Goal: Task Accomplishment & Management: Manage account settings

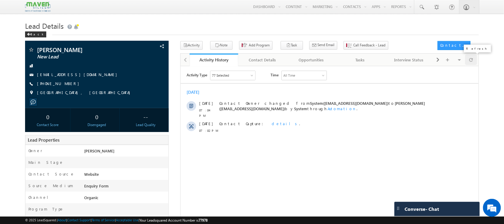
click at [476, 61] on div at bounding box center [472, 59] width 12 height 10
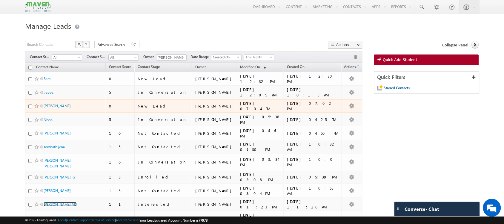
scroll to position [9, 0]
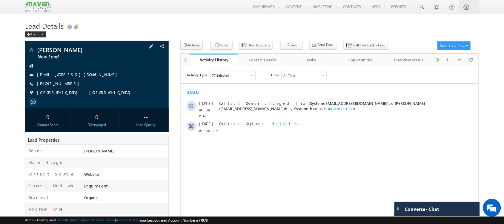
click at [58, 83] on span "+91-9226546977" at bounding box center [59, 84] width 45 height 6
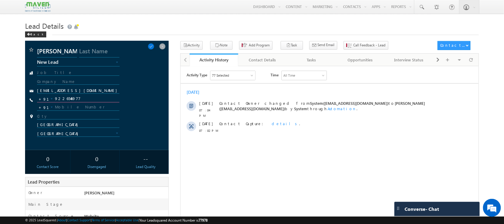
click at [63, 97] on input "9226546977" at bounding box center [78, 98] width 82 height 7
click at [472, 61] on span at bounding box center [472, 59] width 4 height 10
click at [354, 44] on span "Call Feedback - Lead" at bounding box center [370, 44] width 32 height 5
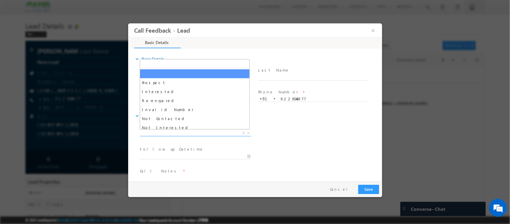
click at [203, 134] on span "X" at bounding box center [195, 133] width 111 height 6
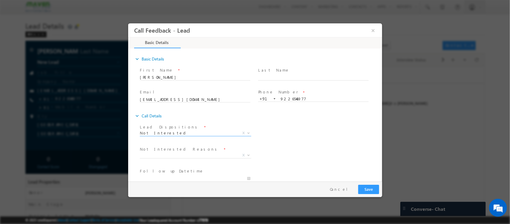
scroll to position [54, 0]
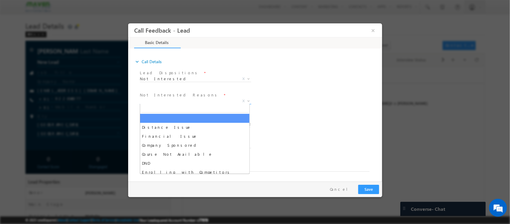
click at [197, 98] on span "X" at bounding box center [195, 101] width 111 height 6
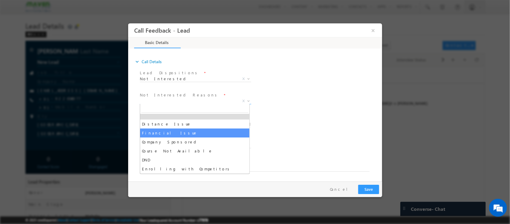
scroll to position [0, 0]
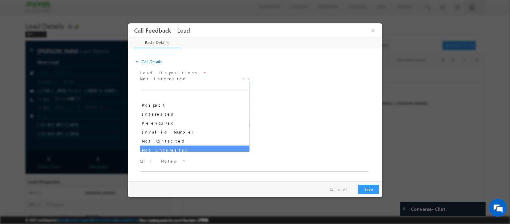
click at [204, 76] on span "Not Interested" at bounding box center [188, 78] width 97 height 5
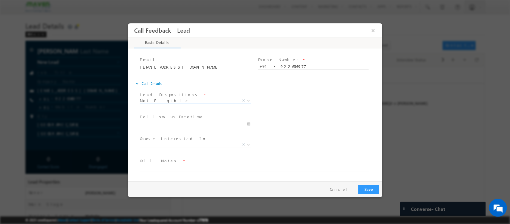
scroll to position [32, 0]
click at [185, 120] on span "Follow up Datetime *" at bounding box center [195, 117] width 110 height 7
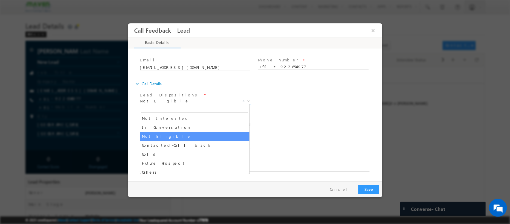
click at [166, 99] on span "Not Eligible" at bounding box center [188, 100] width 97 height 5
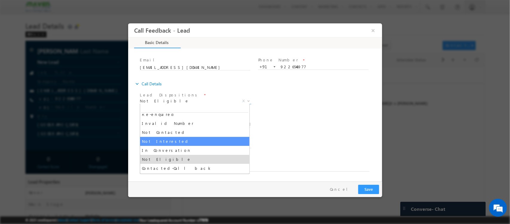
scroll to position [32, 0]
select select "Not Interested"
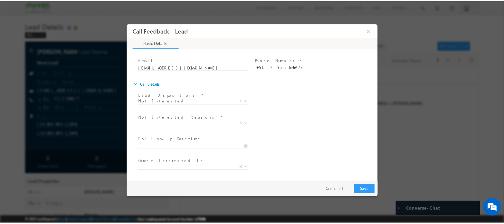
scroll to position [54, 0]
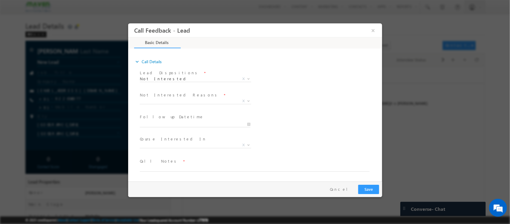
click at [185, 97] on span "Not Interested Reasons *" at bounding box center [195, 95] width 110 height 7
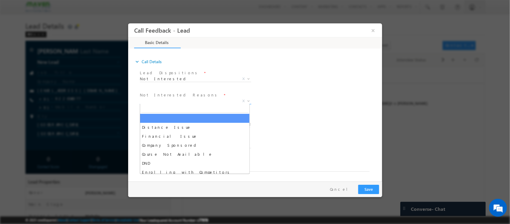
click at [178, 103] on span "X" at bounding box center [195, 101] width 111 height 6
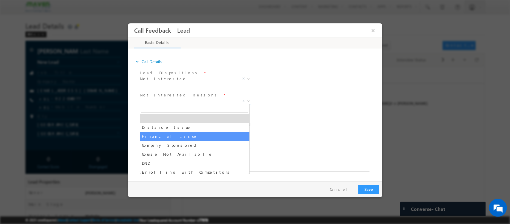
select select "Financial Issue"
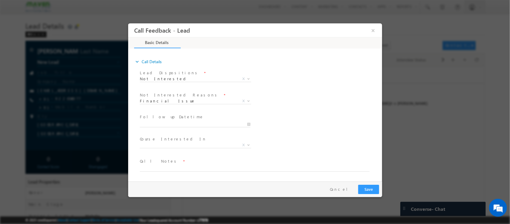
click at [172, 140] on label "Course Interested In" at bounding box center [173, 139] width 67 height 6
click at [174, 146] on span "X" at bounding box center [195, 145] width 111 height 6
click at [215, 164] on textarea at bounding box center [255, 167] width 230 height 7
click at [195, 177] on span at bounding box center [251, 174] width 223 height 7
click at [175, 167] on textarea at bounding box center [255, 167] width 230 height 7
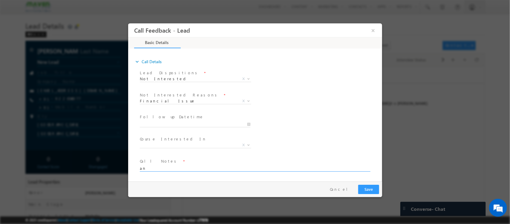
type textarea "a"
type textarea "wants free courses / 2 nd year student"
click at [369, 190] on button "Save" at bounding box center [368, 188] width 21 height 9
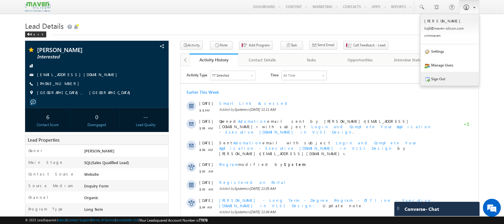
click at [450, 74] on link "Sign Out" at bounding box center [450, 79] width 59 height 14
